Goal: Navigation & Orientation: Understand site structure

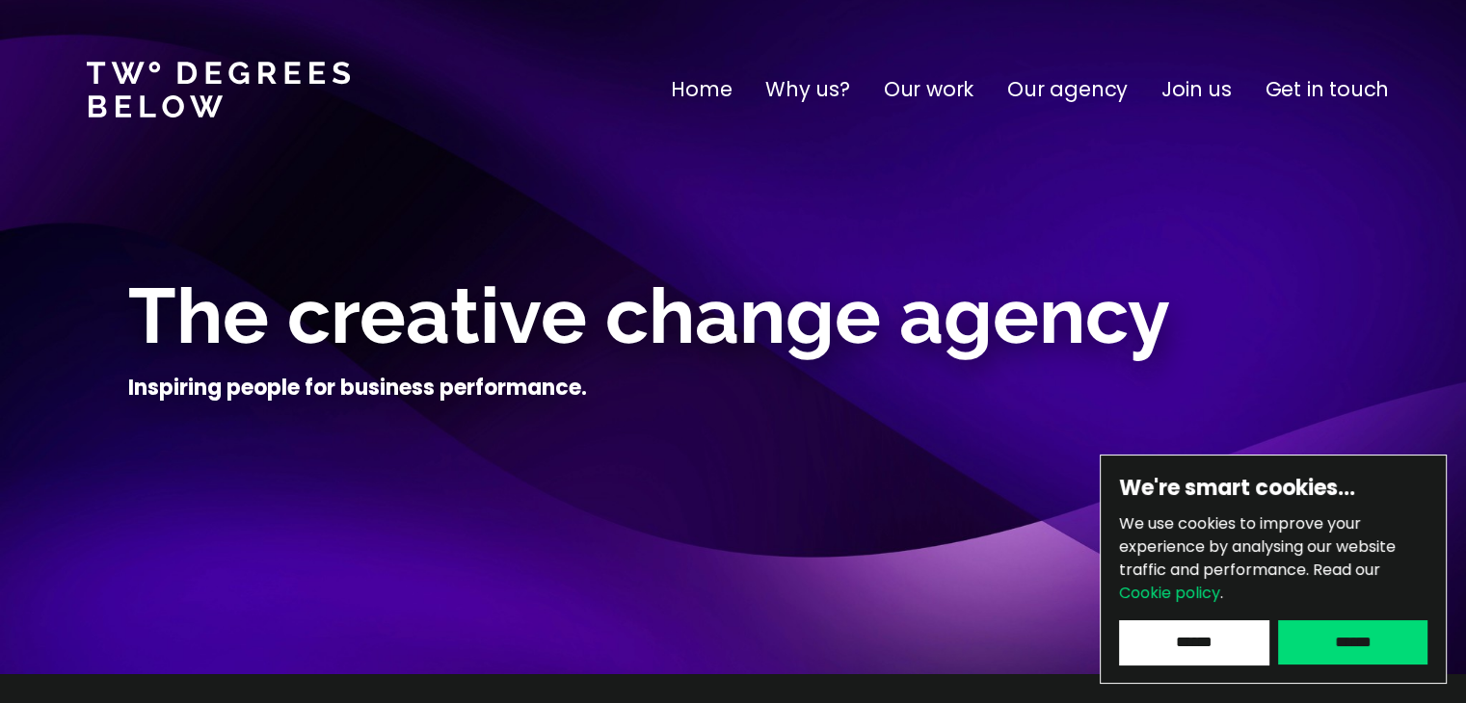
click at [1193, 640] on input "******" at bounding box center [1193, 643] width 149 height 44
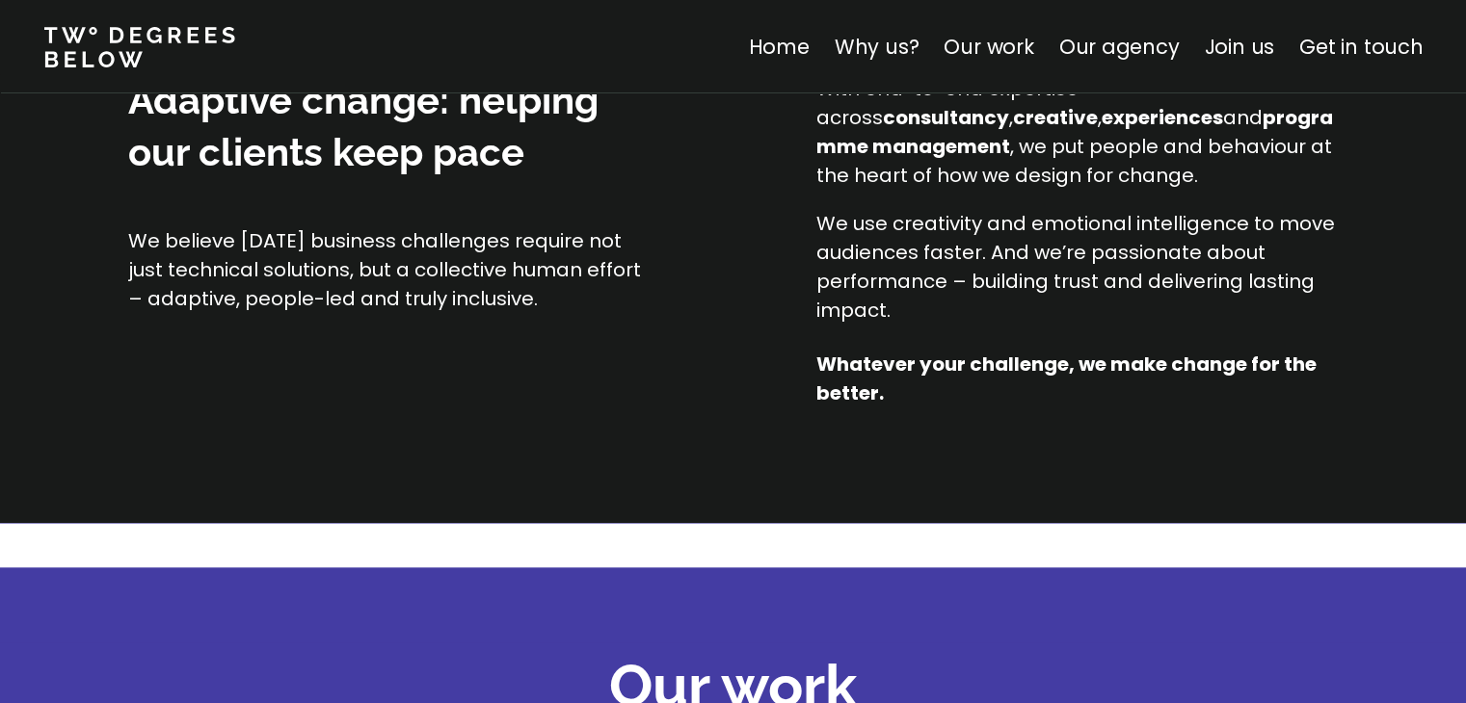
scroll to position [1738, 0]
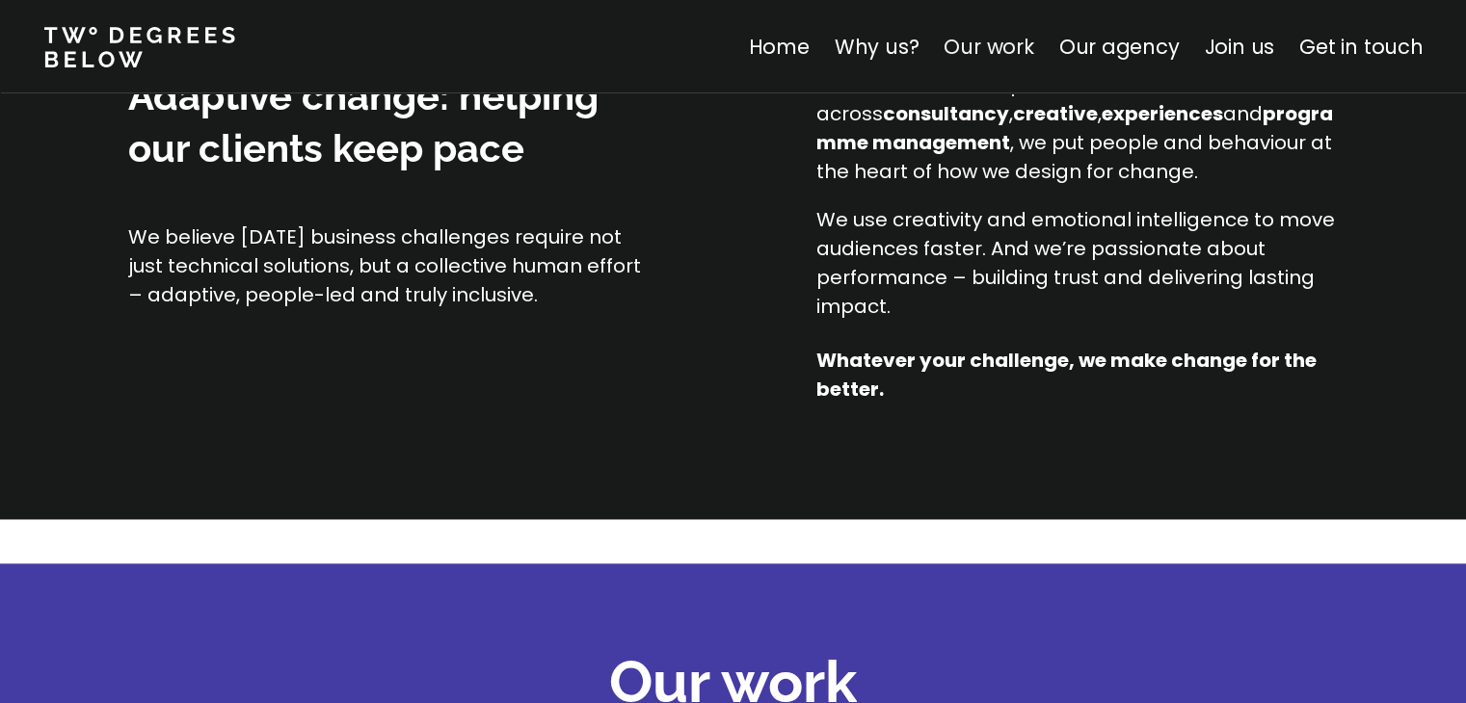
click at [1002, 47] on link "Our work" at bounding box center [988, 47] width 90 height 28
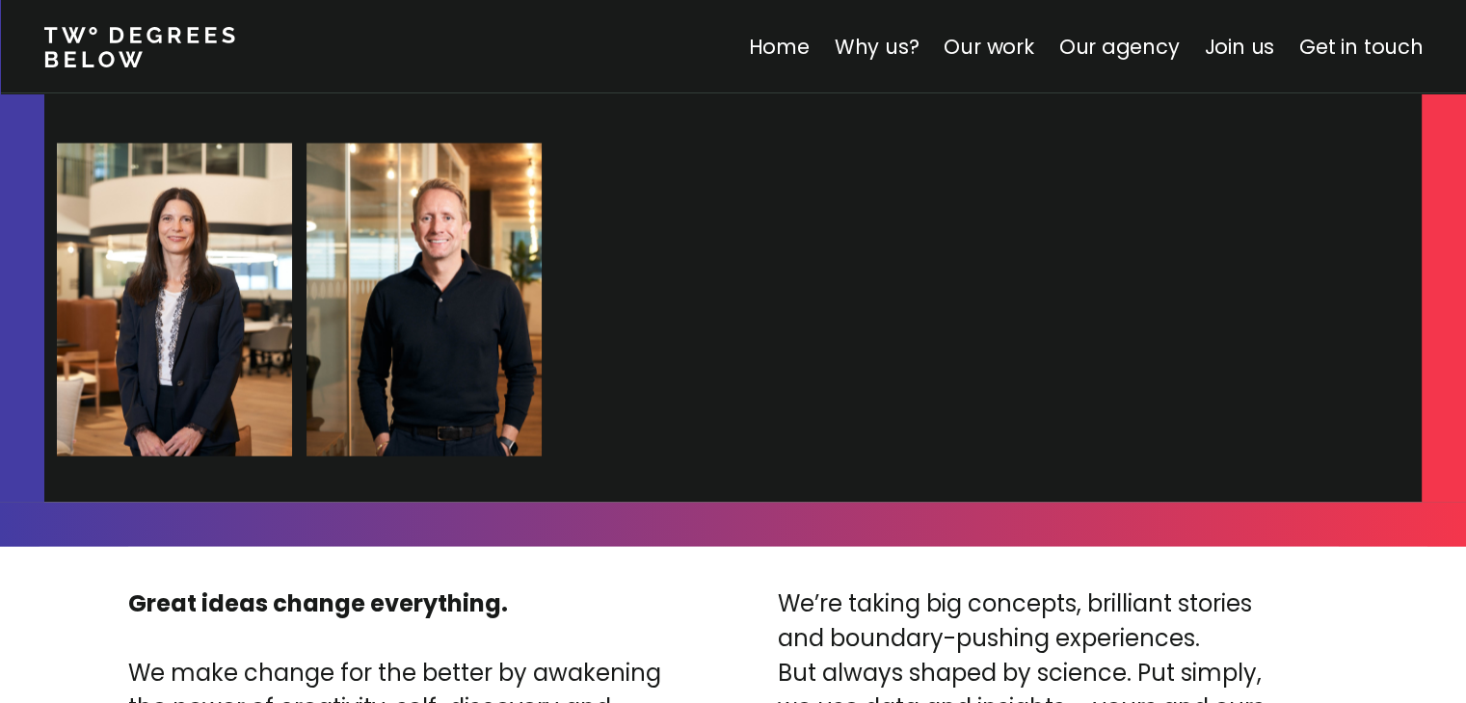
scroll to position [4244, 0]
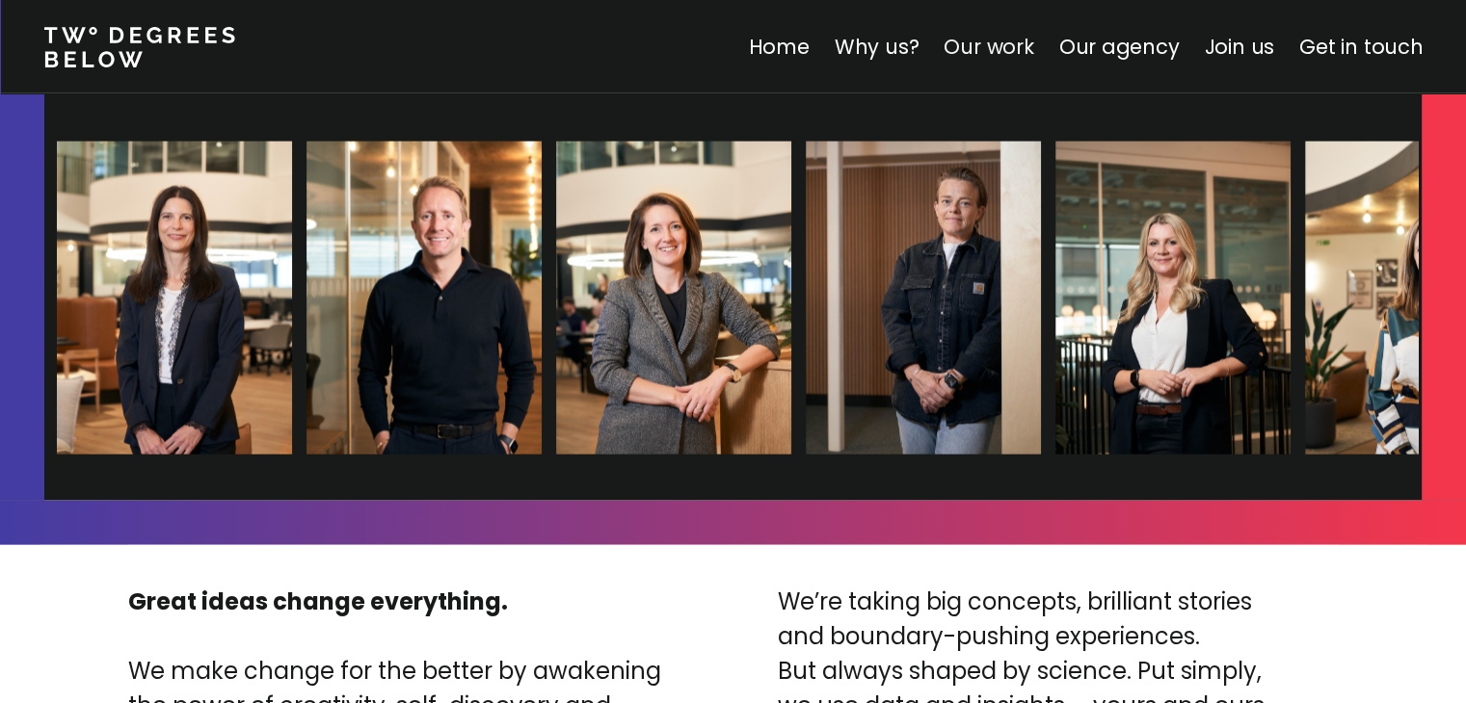
click at [995, 54] on link "Our work" at bounding box center [988, 47] width 90 height 28
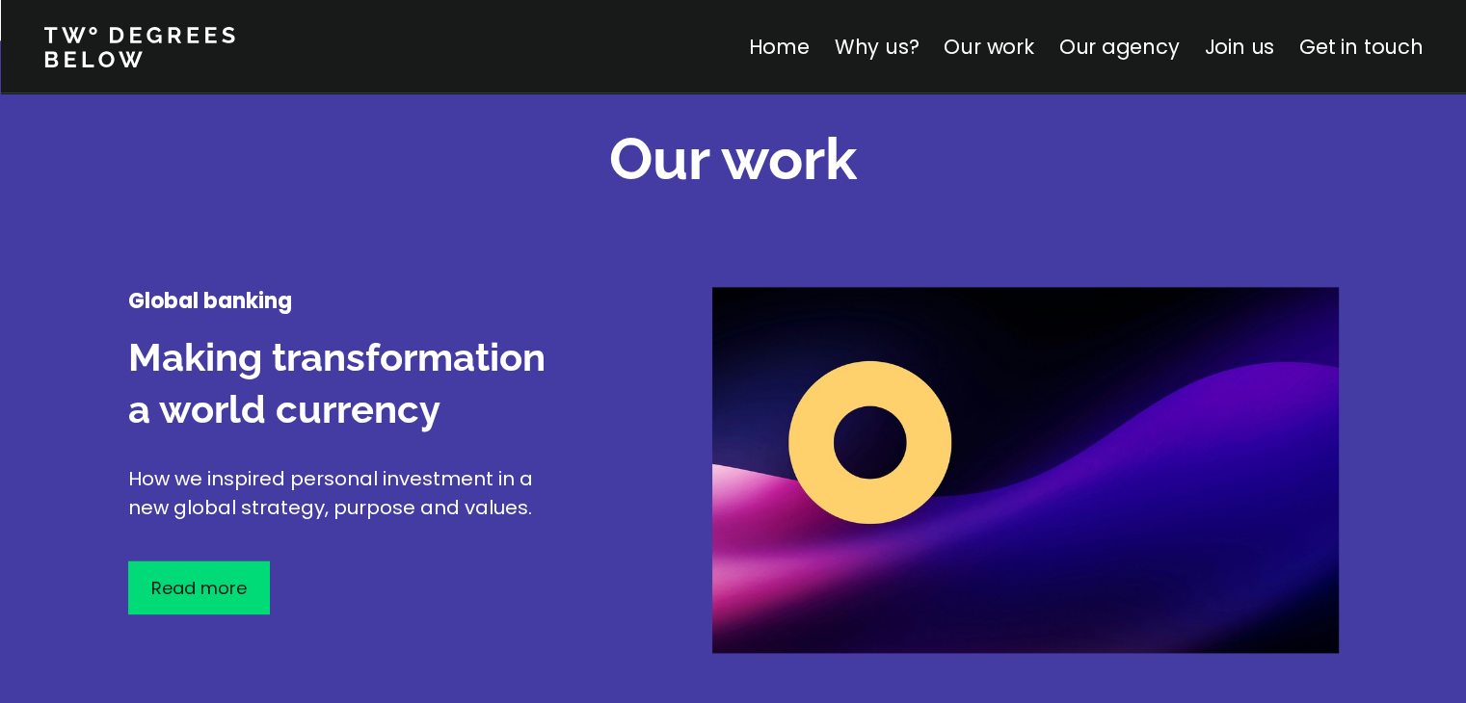
scroll to position [2258, 0]
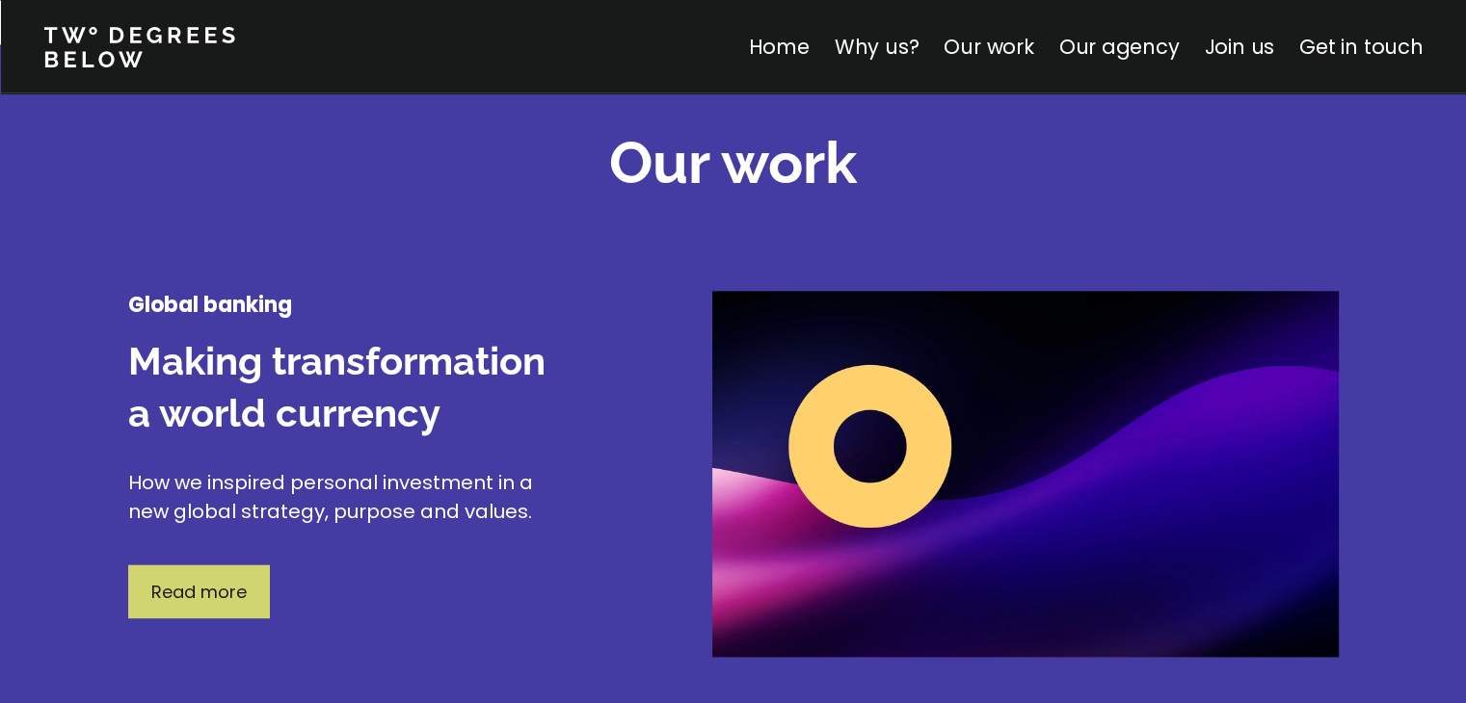
click at [220, 579] on p "Read more" at bounding box center [198, 592] width 95 height 26
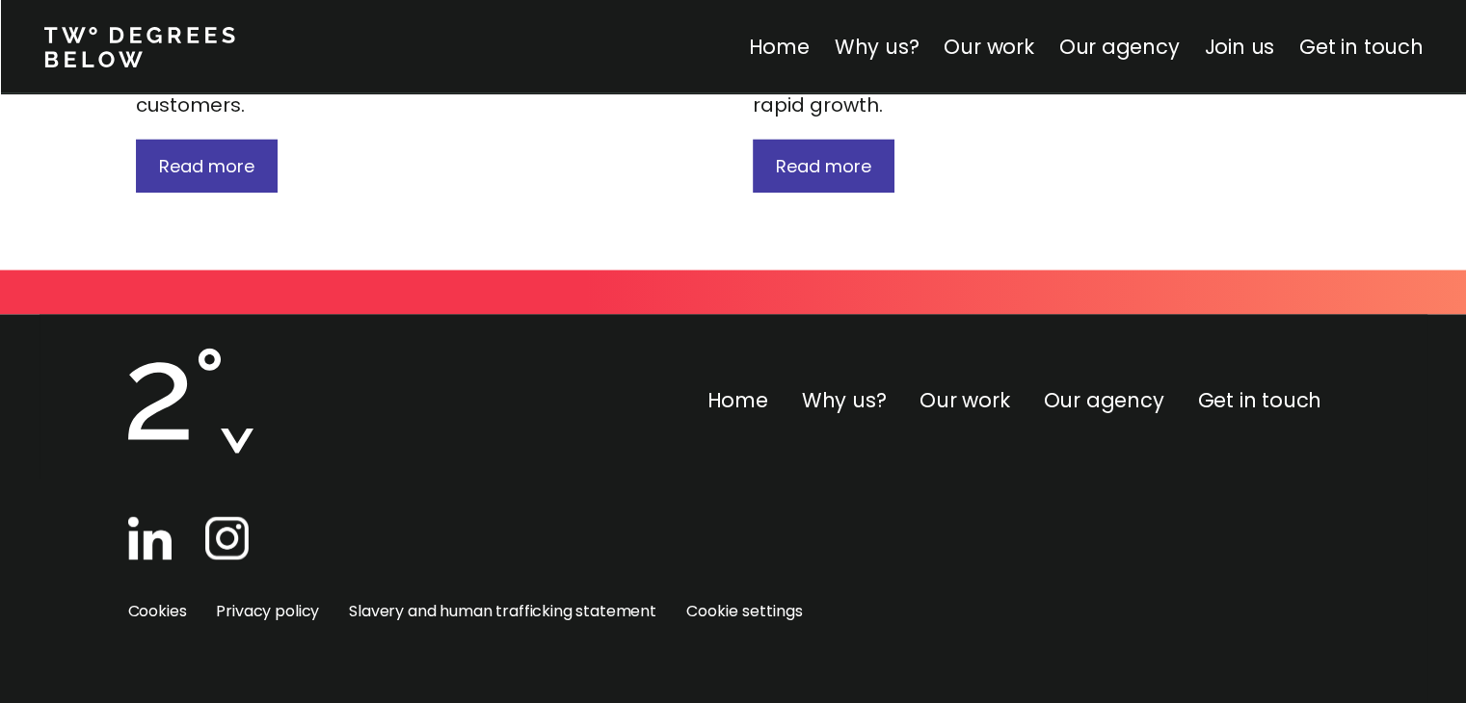
scroll to position [3026, 0]
click at [1128, 47] on link "Our agency" at bounding box center [1118, 47] width 120 height 28
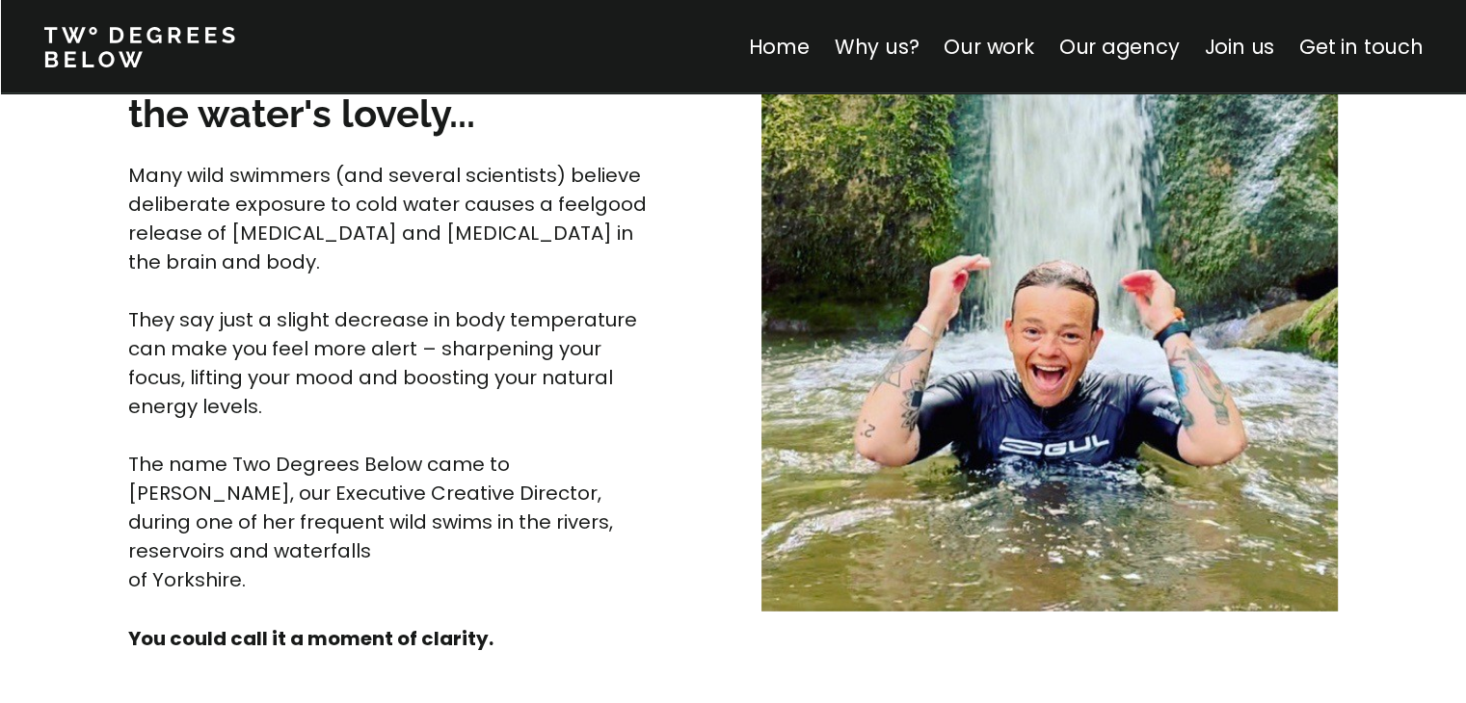
scroll to position [5183, 0]
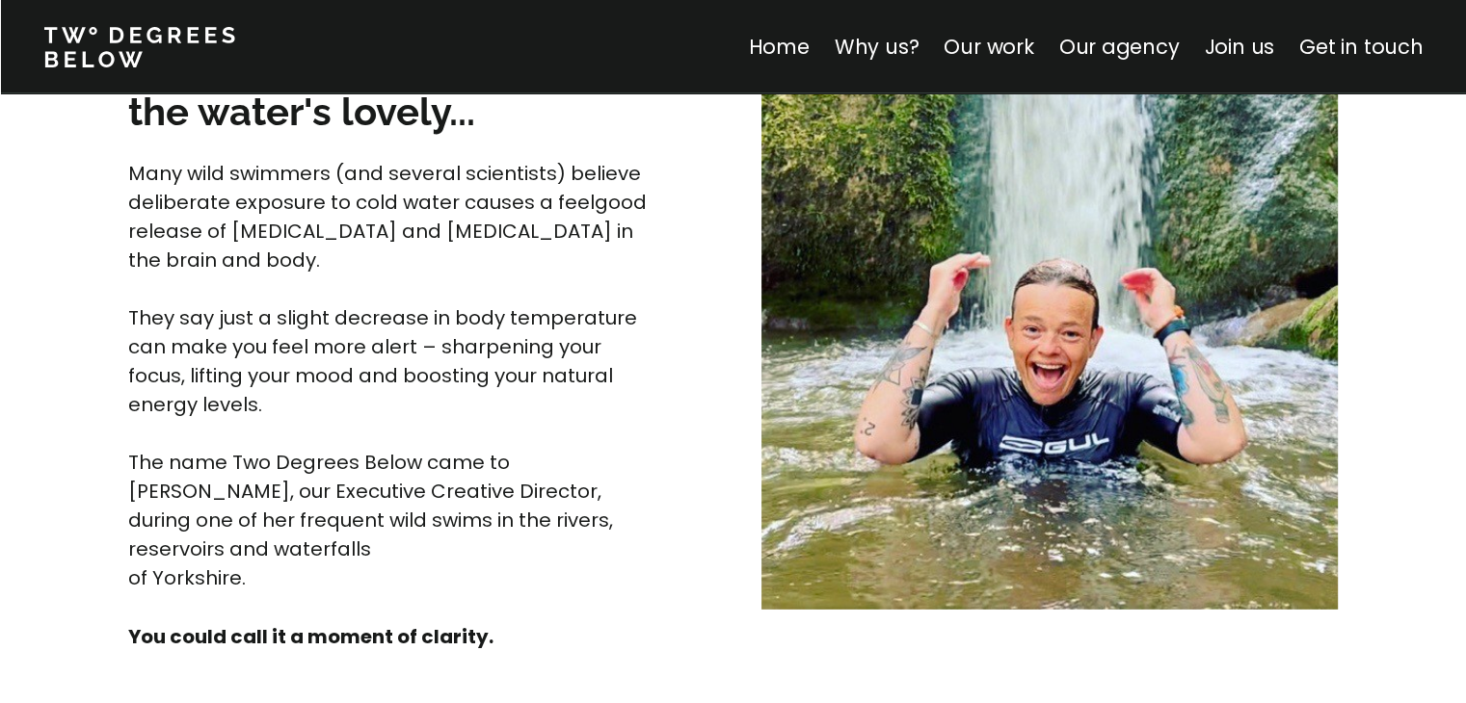
click at [771, 205] on img at bounding box center [1049, 322] width 576 height 576
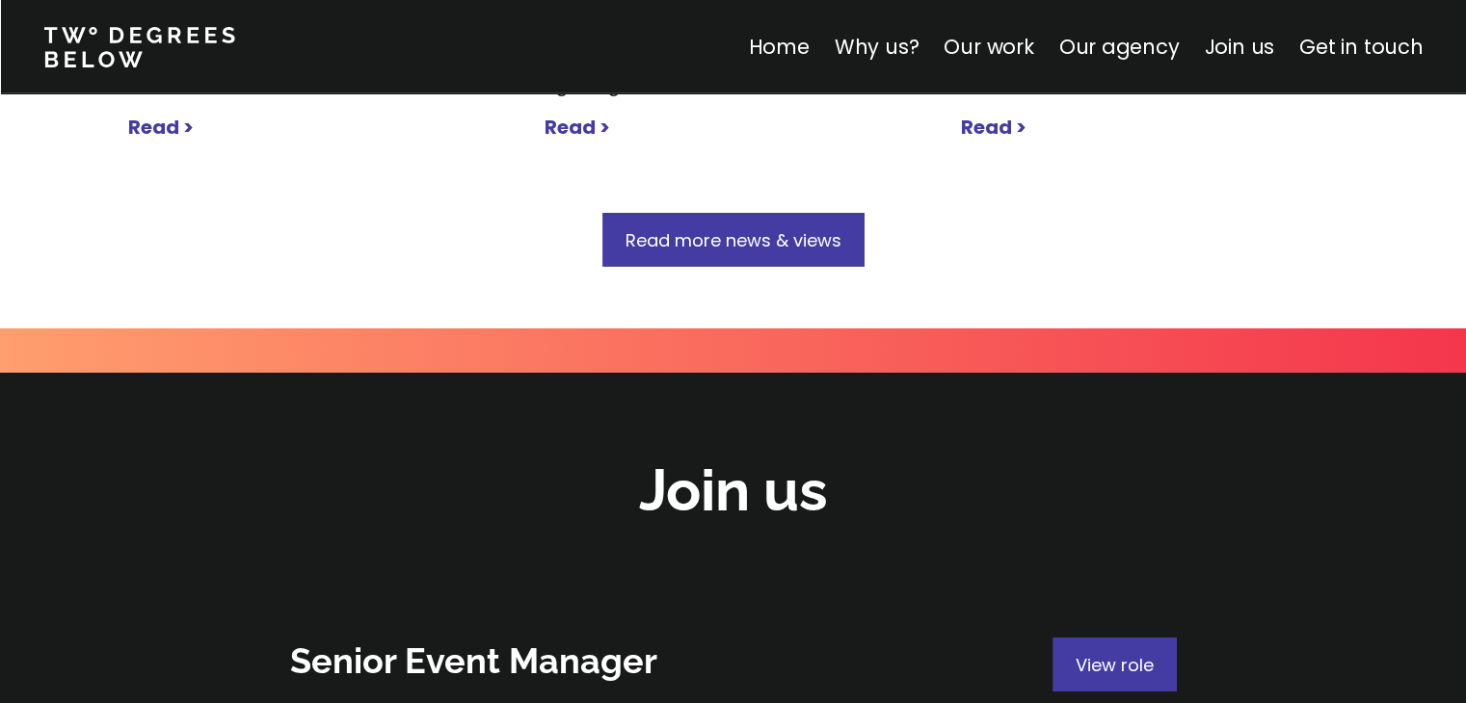
scroll to position [6652, 0]
